Goal: Transaction & Acquisition: Purchase product/service

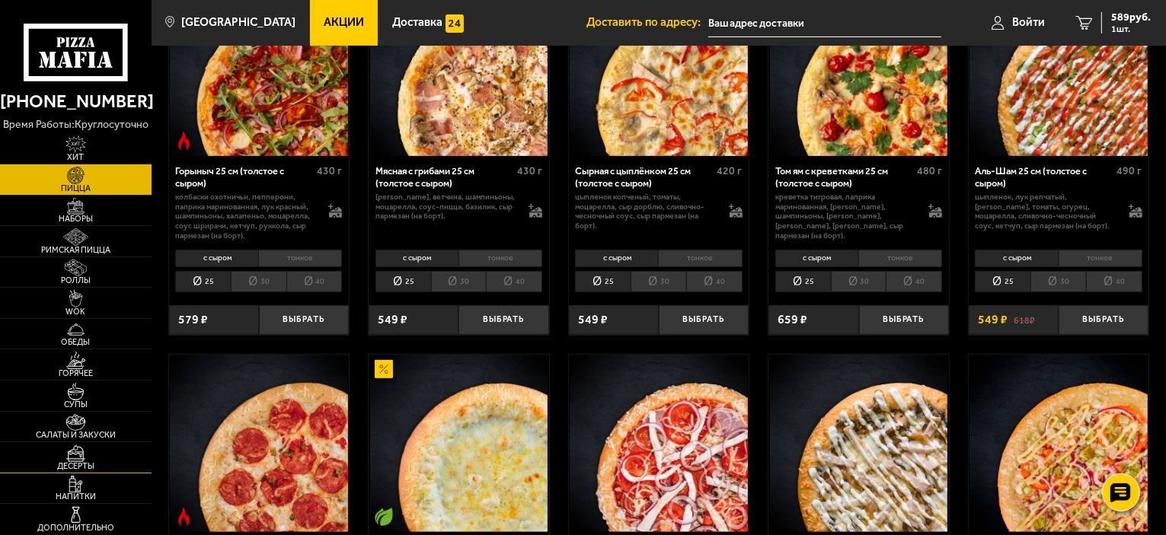
scroll to position [761, 0]
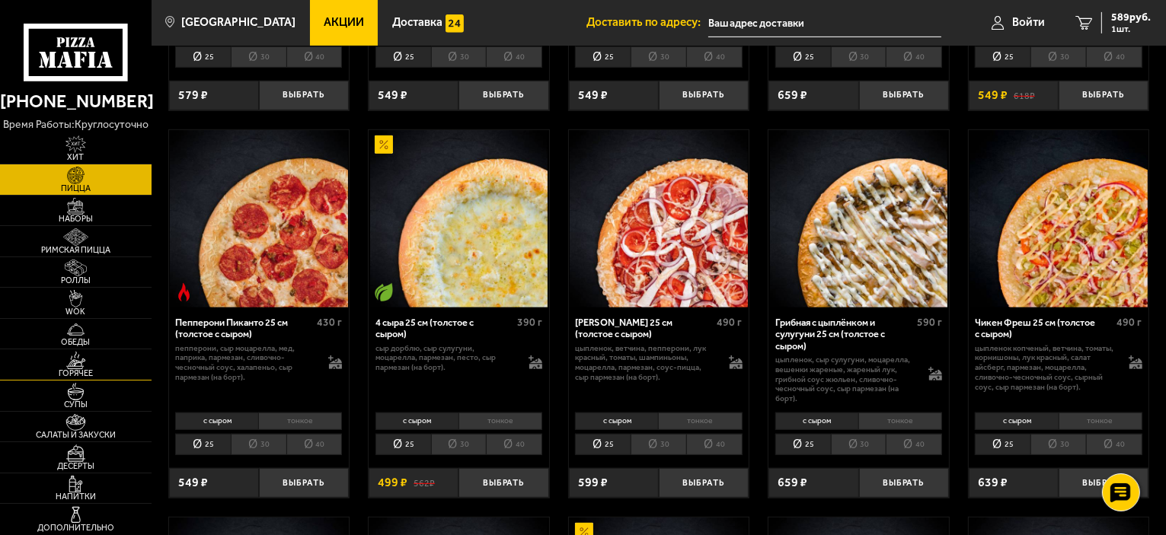
click at [126, 364] on link "Горячее" at bounding box center [76, 364] width 152 height 30
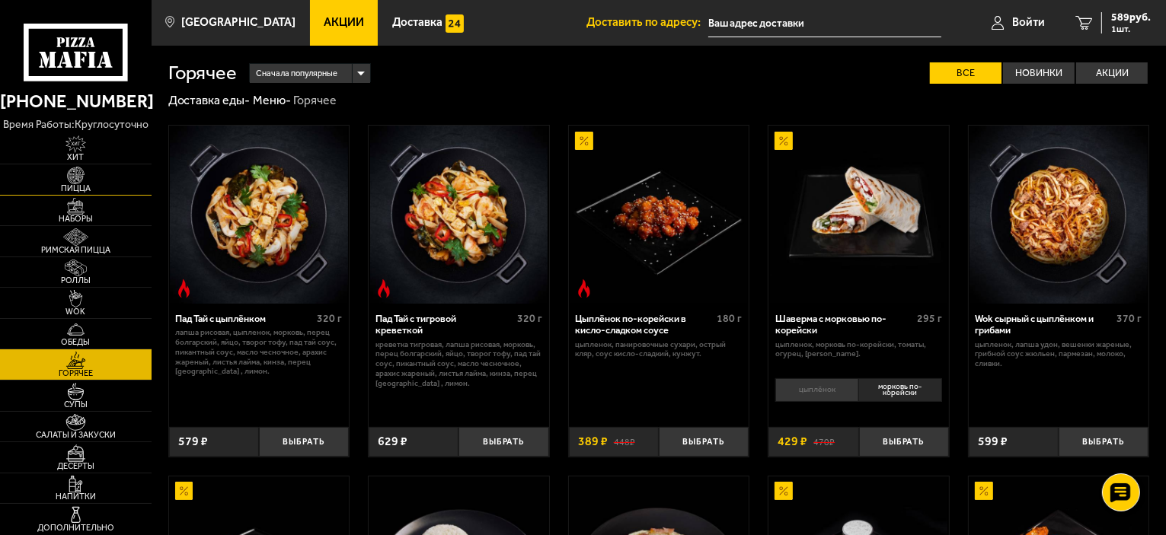
click at [117, 177] on link "Пицца" at bounding box center [76, 179] width 152 height 30
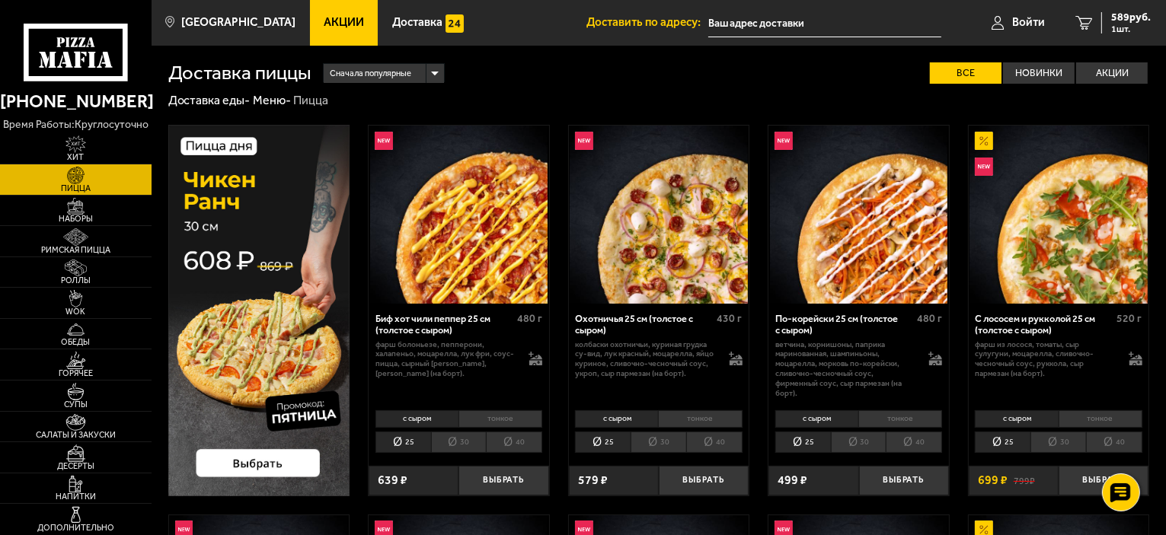
click at [514, 419] on li "тонкое" at bounding box center [500, 419] width 84 height 18
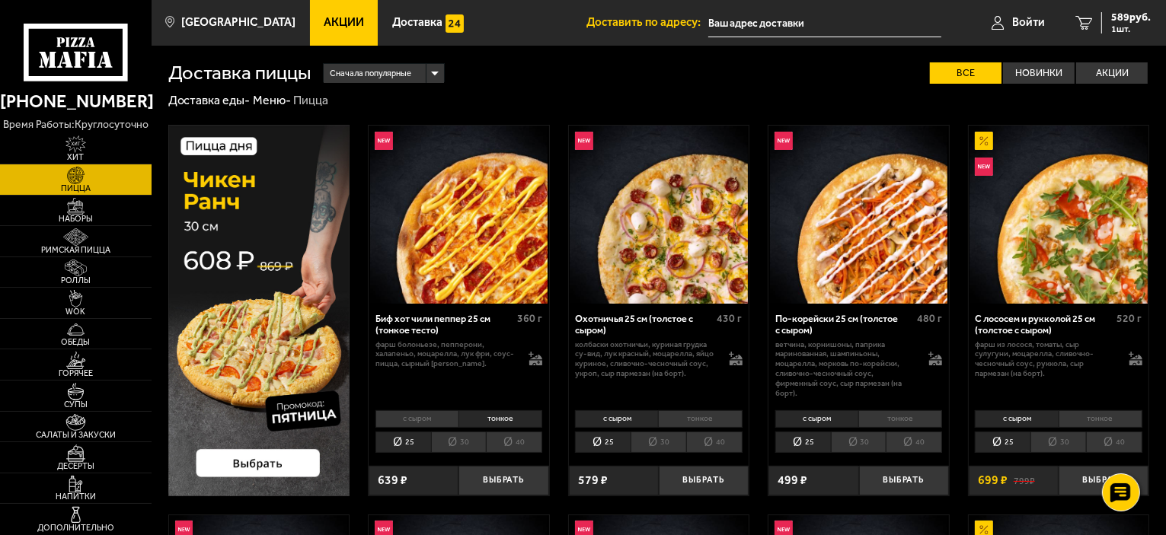
click at [435, 416] on li "с сыром" at bounding box center [416, 419] width 83 height 18
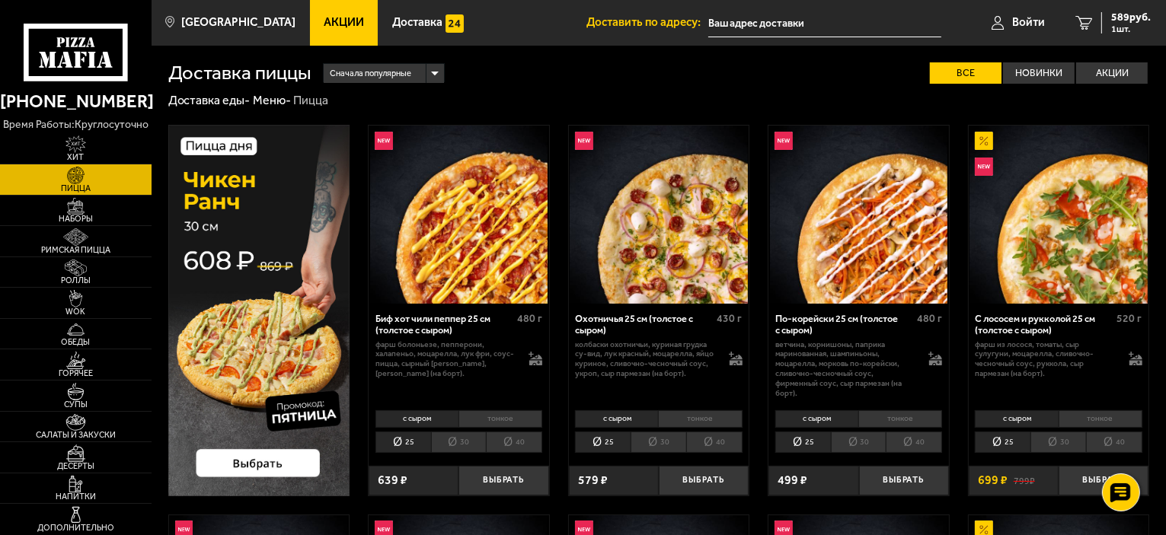
click at [512, 416] on li "тонкое" at bounding box center [500, 419] width 84 height 18
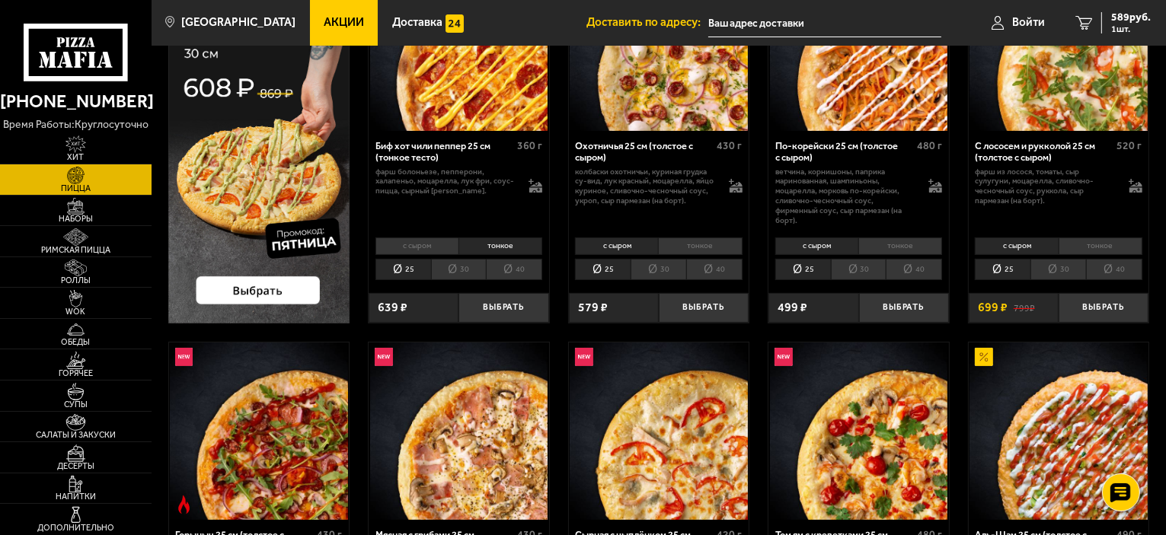
scroll to position [381, 0]
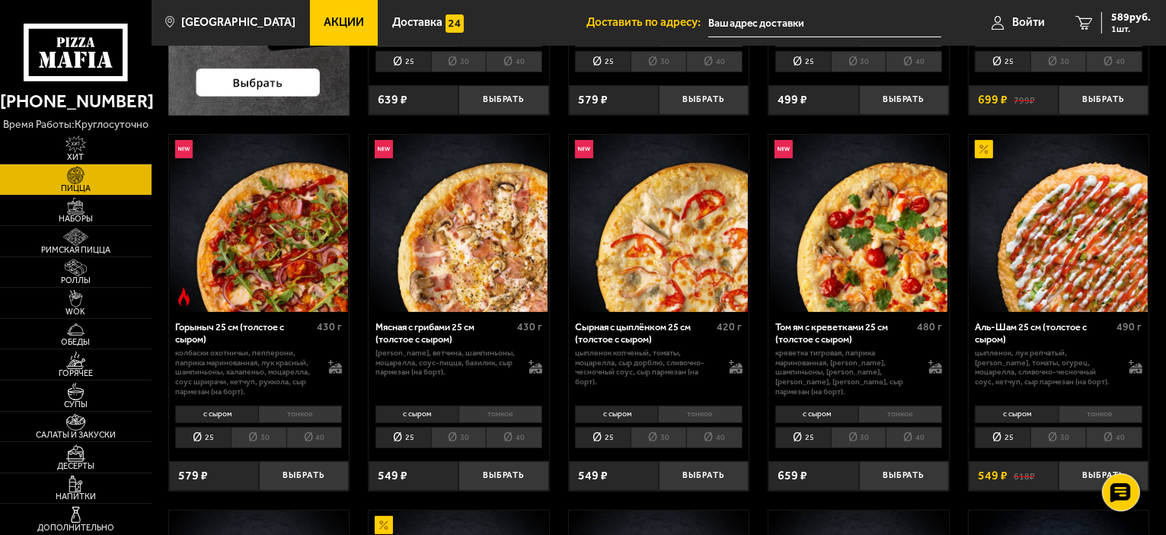
click at [708, 417] on li "тонкое" at bounding box center [700, 415] width 84 height 18
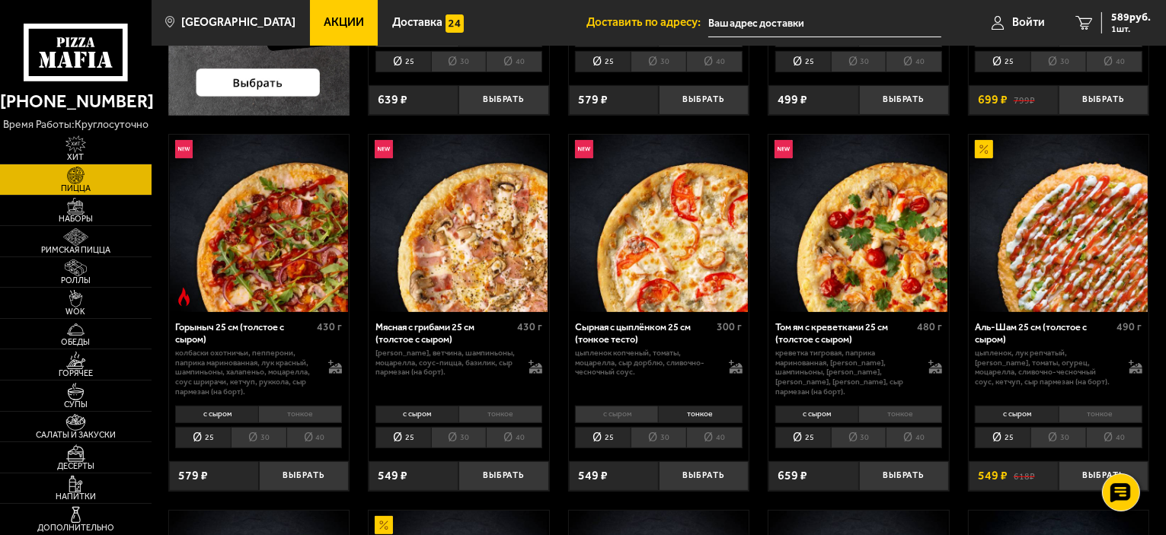
click at [662, 441] on li "30" at bounding box center [658, 437] width 56 height 21
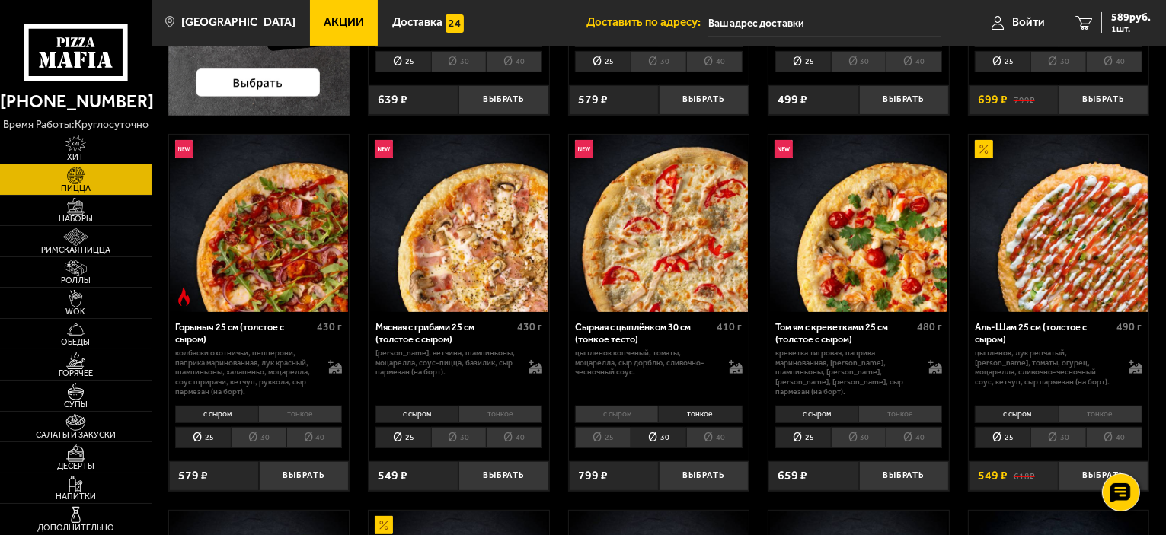
click at [720, 435] on li "40" at bounding box center [714, 437] width 56 height 21
click at [649, 439] on li "30" at bounding box center [658, 437] width 56 height 21
click at [606, 438] on li "25" at bounding box center [603, 437] width 56 height 21
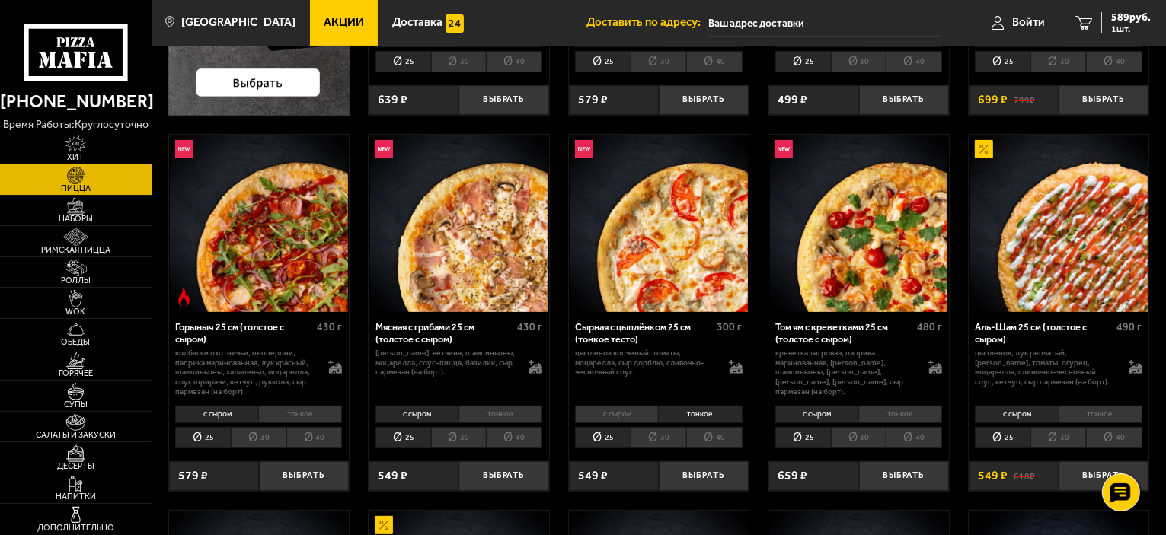
click at [659, 434] on li "30" at bounding box center [658, 437] width 56 height 21
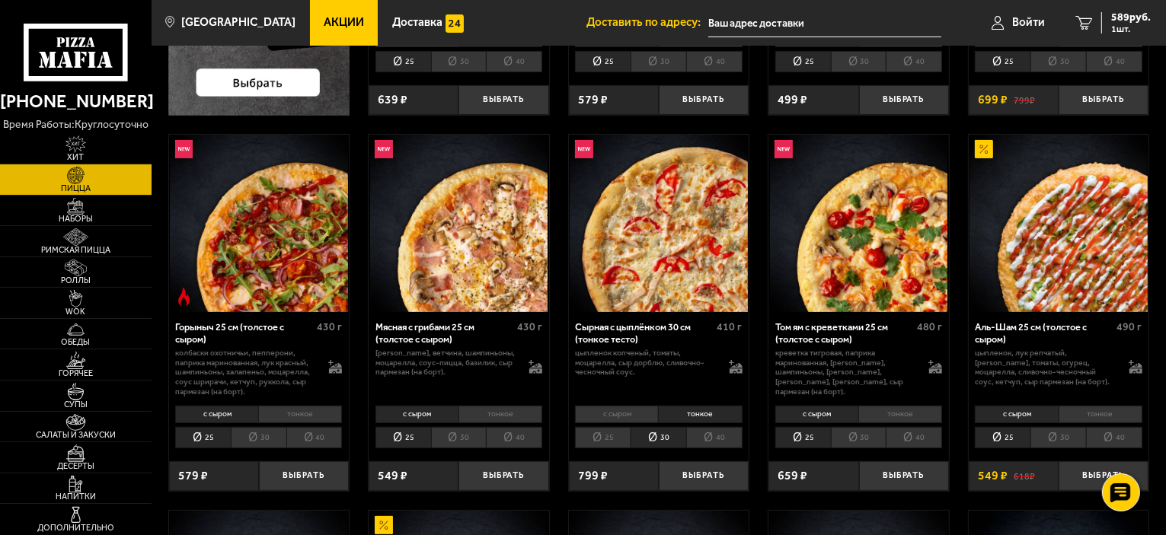
click at [723, 439] on li "40" at bounding box center [714, 437] width 56 height 21
click at [100, 308] on span "WOK" at bounding box center [76, 312] width 152 height 8
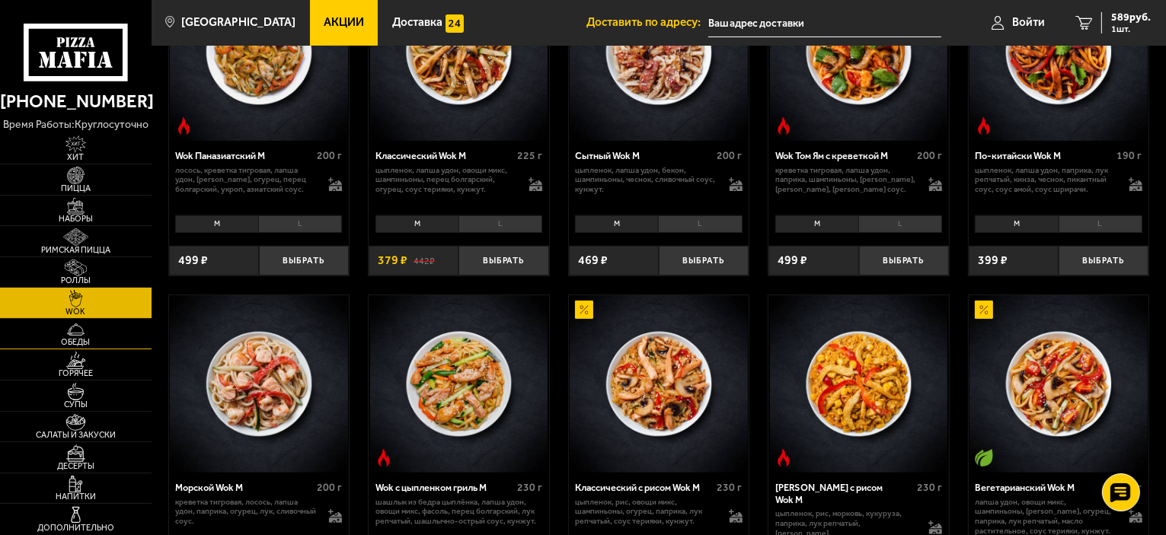
scroll to position [533, 0]
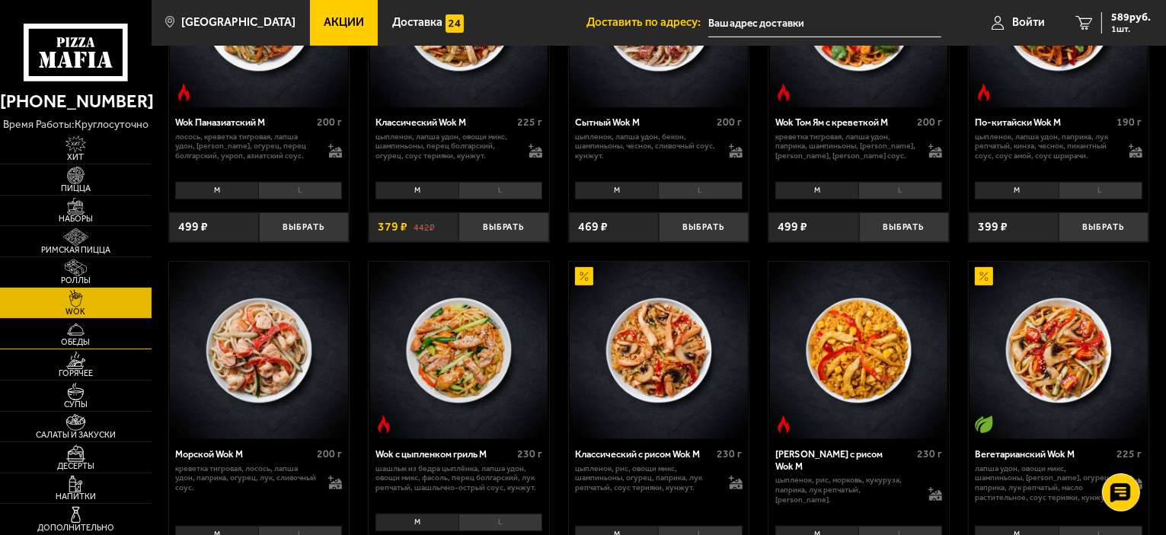
click at [36, 337] on link "Обеды" at bounding box center [76, 334] width 152 height 30
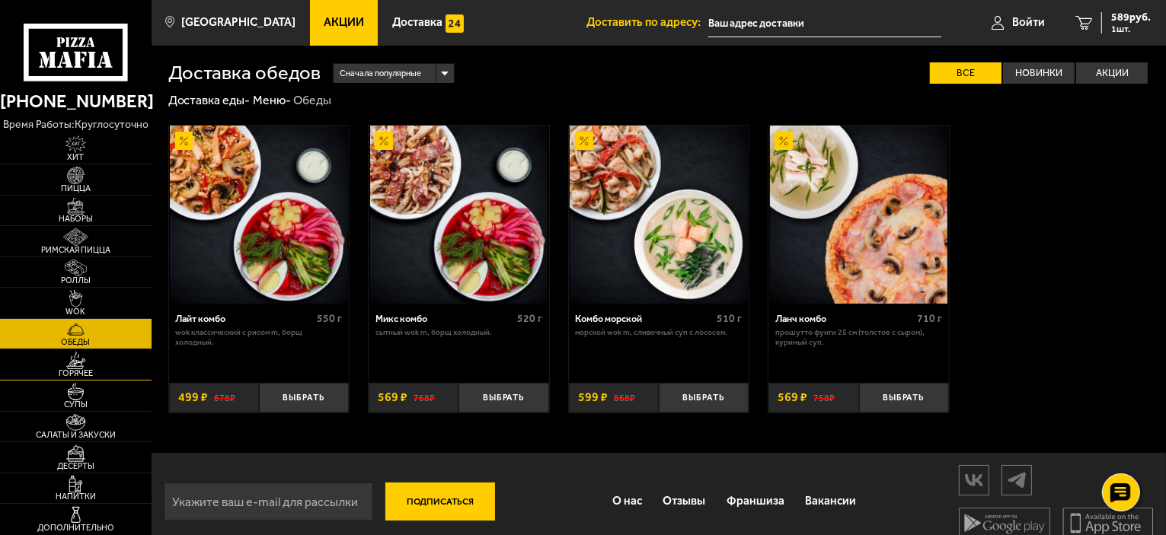
click at [48, 371] on span "Горячее" at bounding box center [76, 373] width 152 height 8
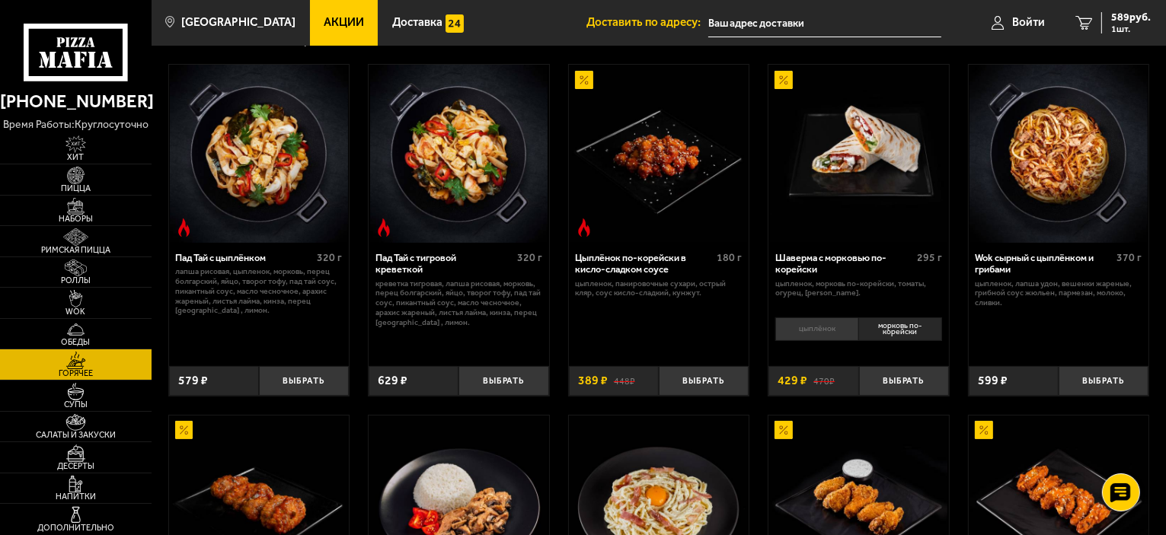
scroll to position [152, 0]
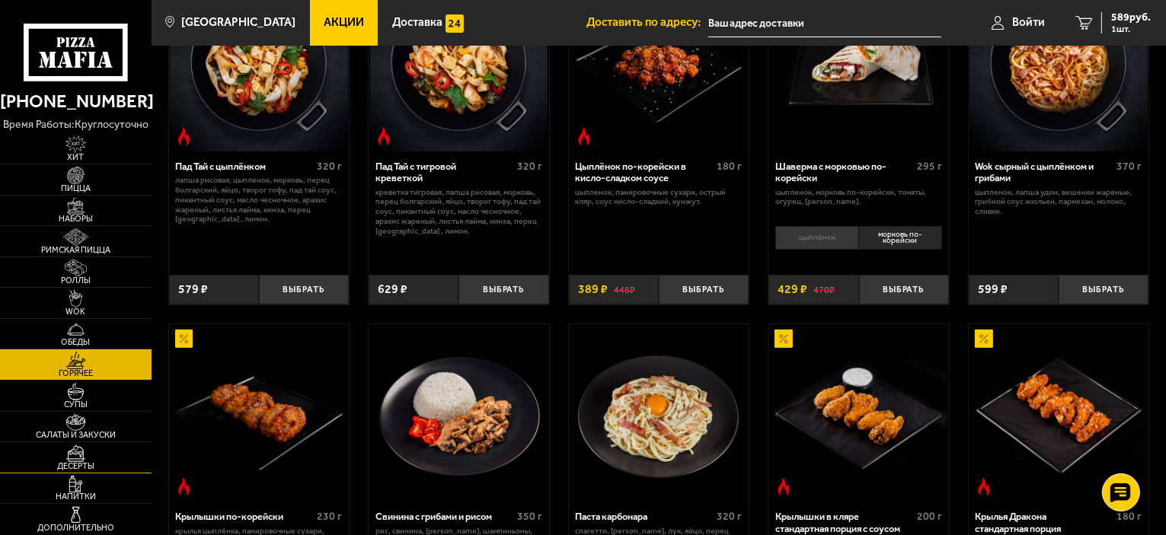
click at [94, 462] on span "Десерты" at bounding box center [76, 466] width 152 height 8
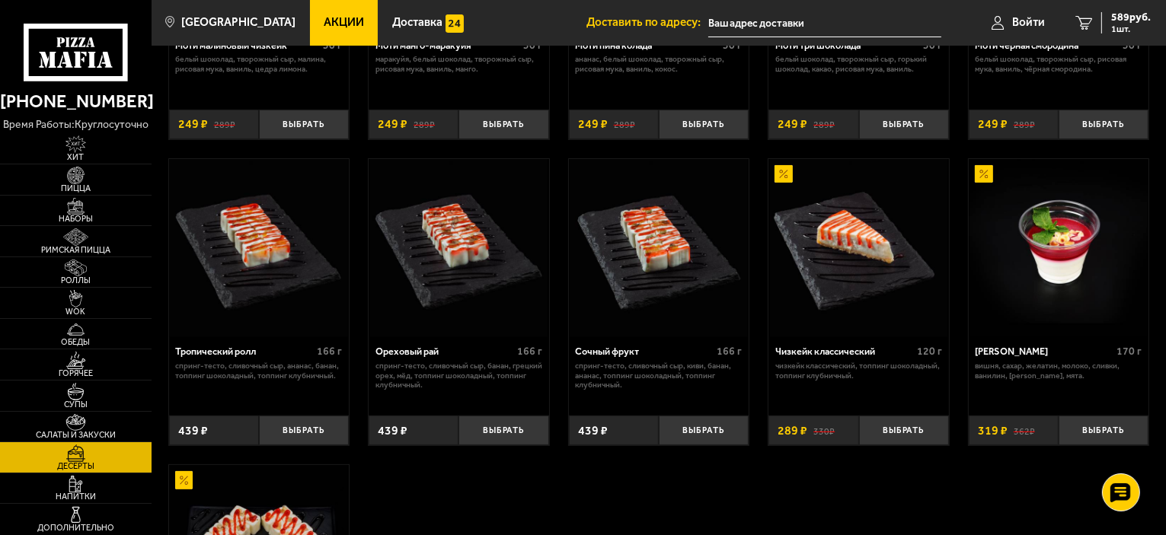
scroll to position [457, 0]
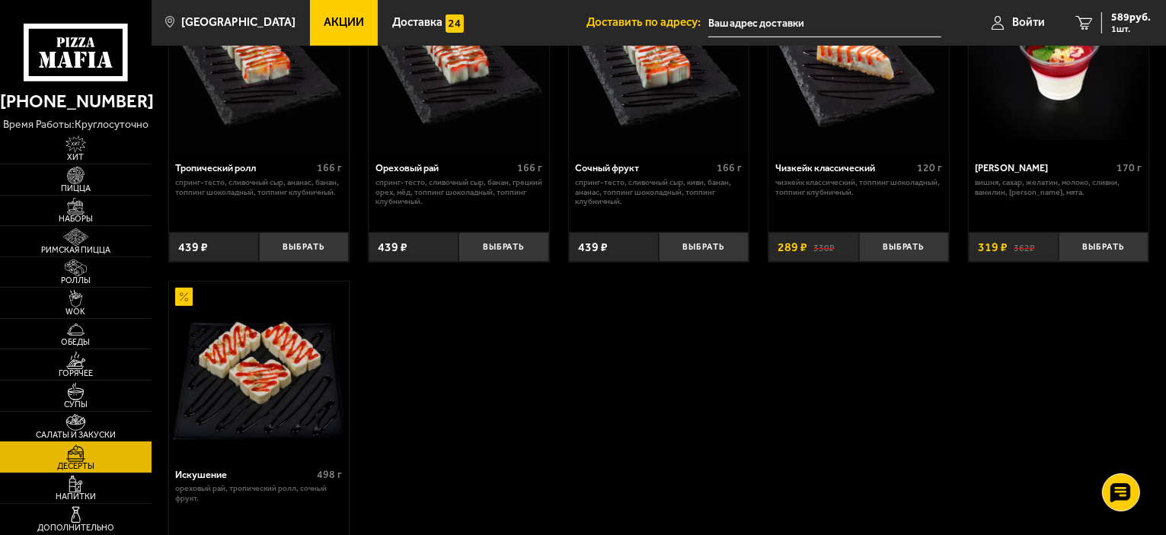
click at [86, 429] on img at bounding box center [76, 423] width 46 height 18
